Goal: Information Seeking & Learning: Learn about a topic

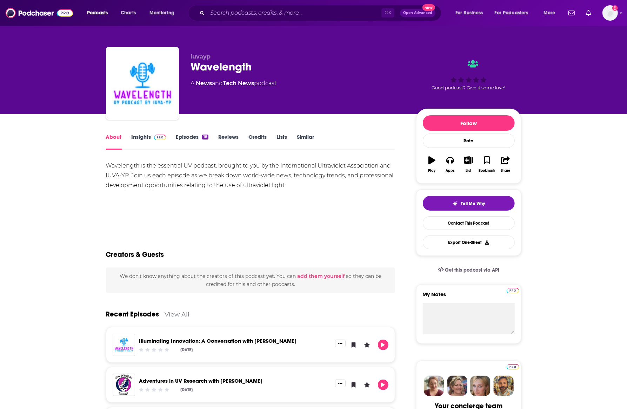
click at [238, 7] on div "⌘ K Open Advanced New" at bounding box center [314, 13] width 253 height 16
click at [238, 10] on input "Search podcasts, credits, & more..." at bounding box center [294, 12] width 174 height 11
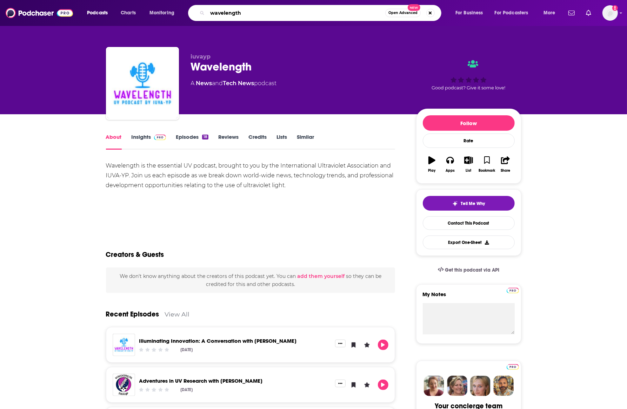
type input "wavelengths"
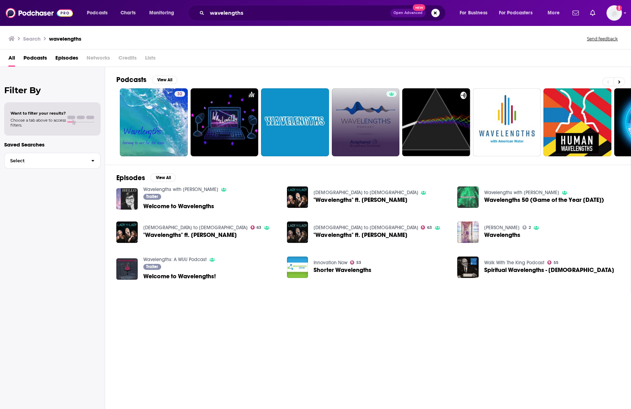
click at [360, 103] on link at bounding box center [366, 122] width 68 height 68
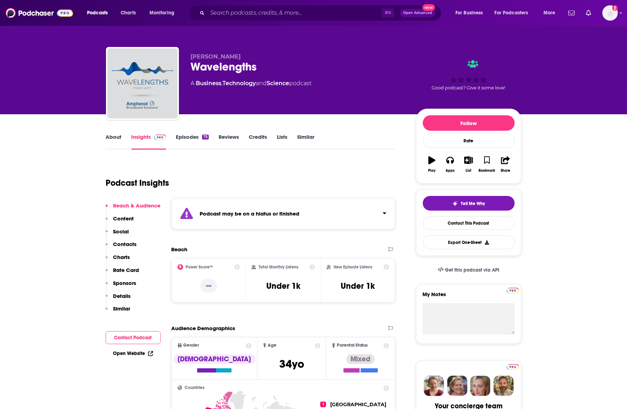
click at [360, 101] on div "[PERSON_NAME] Wavelengths A Business , Technology and Science podcast" at bounding box center [298, 81] width 214 height 56
